Goal: Information Seeking & Learning: Learn about a topic

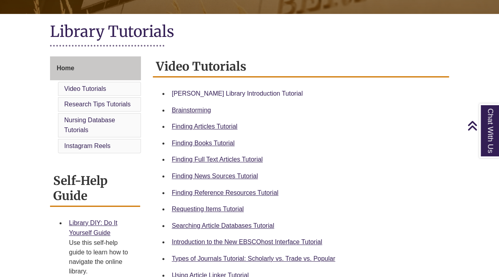
scroll to position [168, 0]
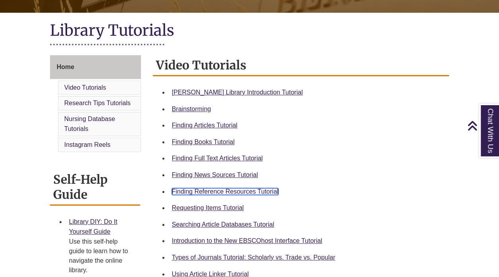
click at [228, 190] on link "Finding Reference Resources Tutorial" at bounding box center [225, 191] width 107 height 7
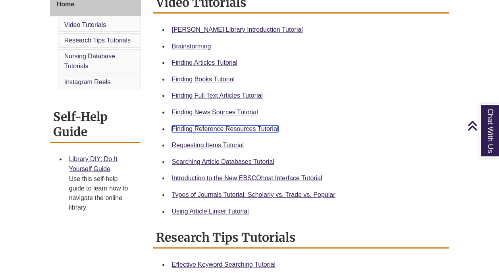
scroll to position [0, 0]
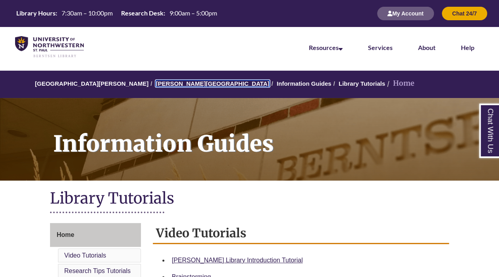
click at [177, 82] on link "[PERSON_NAME][GEOGRAPHIC_DATA]" at bounding box center [211, 83] width 113 height 7
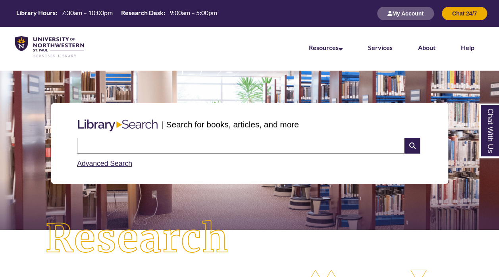
click at [185, 143] on input "text" at bounding box center [240, 146] width 327 height 16
click at [148, 140] on input "text" at bounding box center [240, 146] width 327 height 16
click at [85, 163] on link "Advanced Search" at bounding box center [104, 163] width 55 height 8
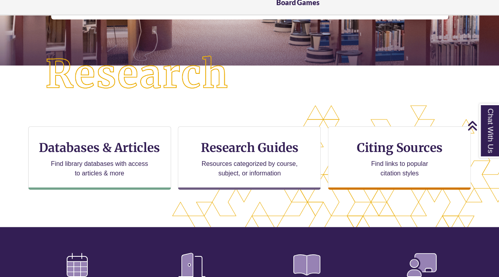
scroll to position [165, 0]
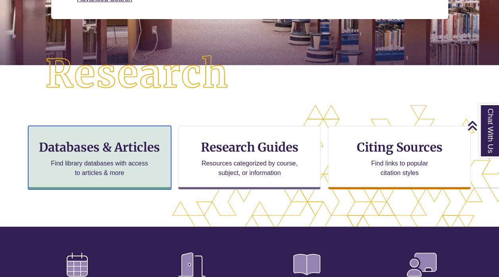
click at [125, 148] on h3 "Databases & Articles" at bounding box center [99, 147] width 129 height 15
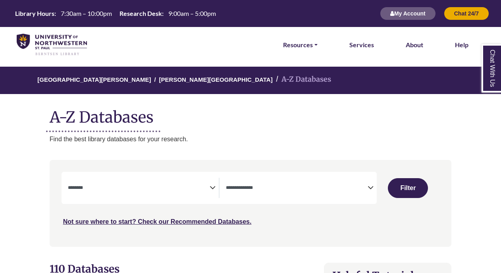
select select "Database Subject Filter"
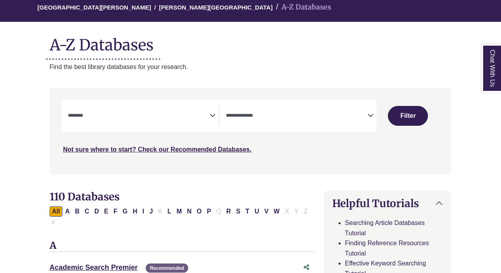
scroll to position [73, 0]
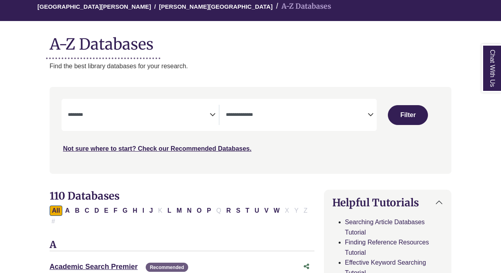
click at [213, 114] on icon "Search filters" at bounding box center [212, 113] width 6 height 12
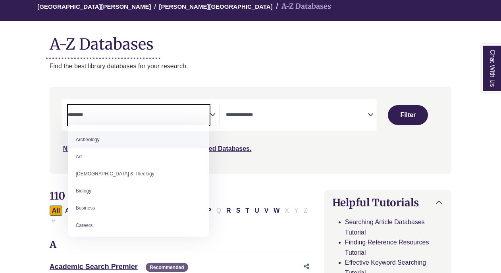
click at [292, 112] on textarea "Search" at bounding box center [297, 115] width 142 height 6
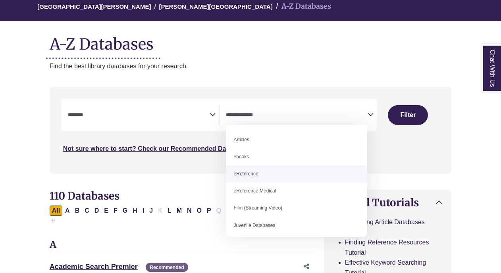
select select "*****"
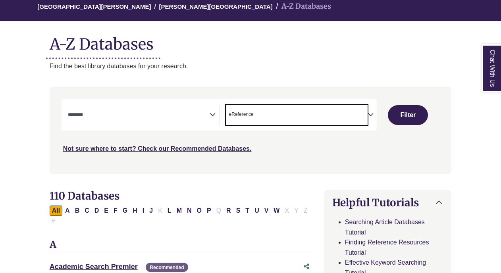
click at [156, 116] on textarea "Search" at bounding box center [139, 115] width 142 height 6
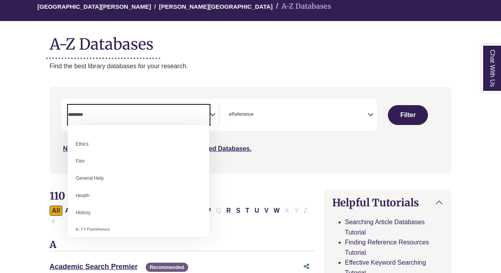
scroll to position [292, 0]
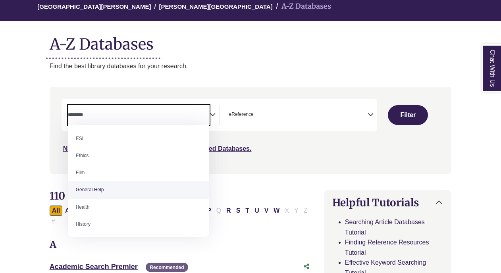
select select "*****"
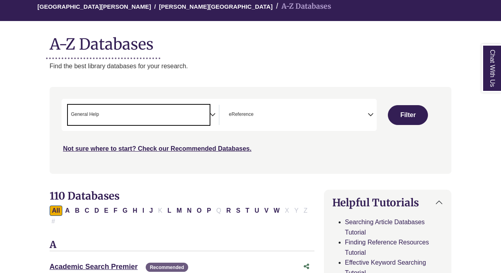
scroll to position [156, 0]
click at [405, 112] on button "Filter" at bounding box center [407, 115] width 40 height 20
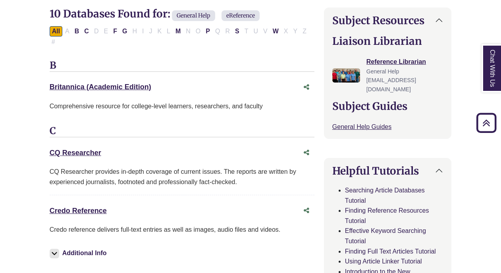
scroll to position [255, 0]
click at [85, 206] on link "Credo Reference This link opens in a new window" at bounding box center [78, 210] width 57 height 8
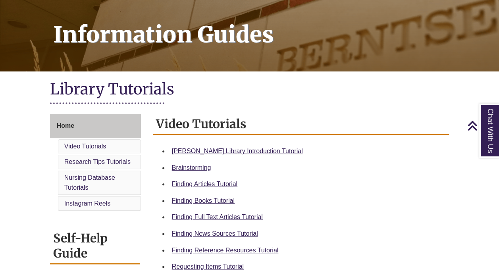
scroll to position [156, 0]
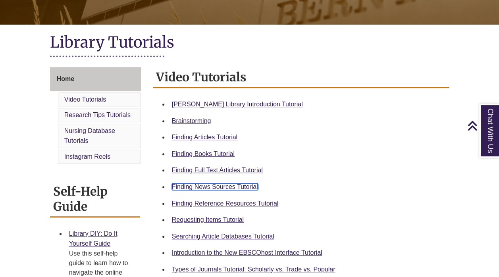
click at [234, 186] on link "Finding News Sources Tutorial" at bounding box center [215, 186] width 86 height 7
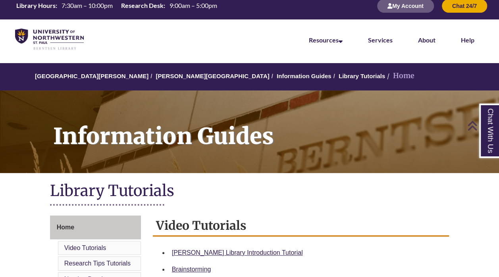
scroll to position [0, 0]
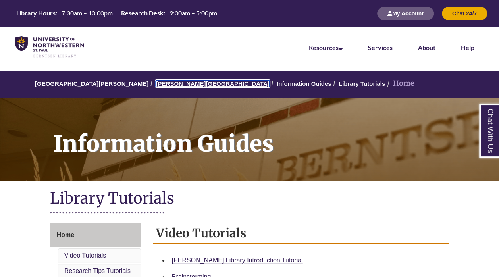
click at [183, 83] on link "[PERSON_NAME][GEOGRAPHIC_DATA]" at bounding box center [211, 83] width 113 height 7
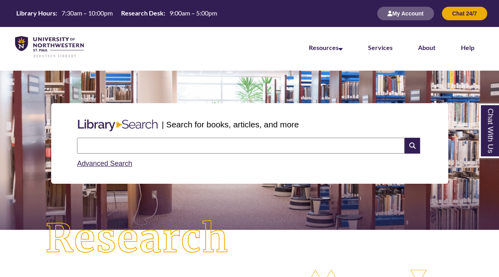
click at [183, 138] on input "text" at bounding box center [240, 146] width 327 height 16
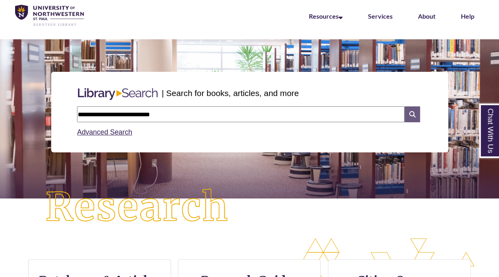
type input "**********"
click at [414, 114] on icon at bounding box center [411, 114] width 15 height 16
